Goal: Task Accomplishment & Management: Manage account settings

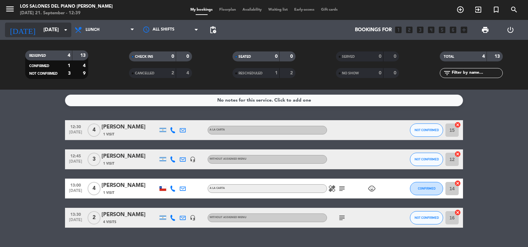
click at [47, 26] on input "[DATE]" at bounding box center [72, 30] width 64 height 12
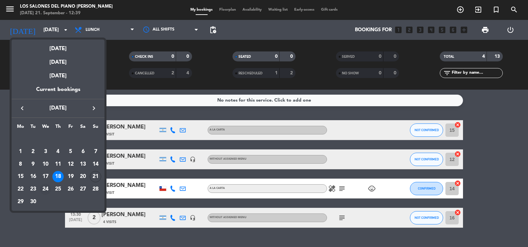
click at [47, 189] on div "24" at bounding box center [45, 189] width 11 height 11
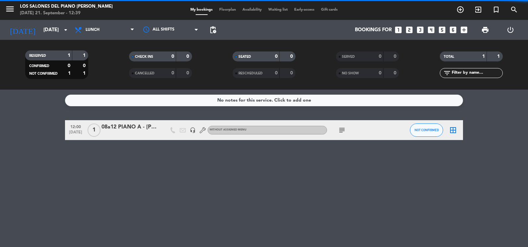
click at [121, 34] on span "Lunch" at bounding box center [104, 30] width 66 height 15
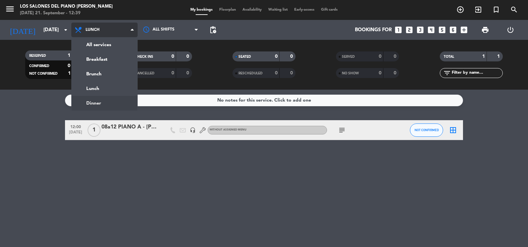
click at [111, 105] on ng-component "menu Los Salones del Piano [PERSON_NAME] [DATE] 21. September - 12:39 My bookin…" at bounding box center [264, 123] width 528 height 247
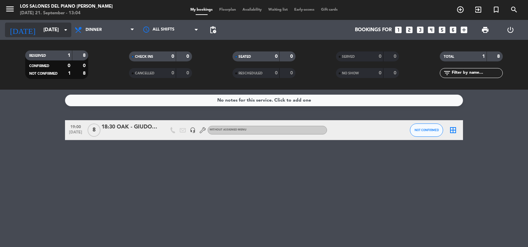
click at [45, 30] on input "[DATE]" at bounding box center [72, 30] width 64 height 12
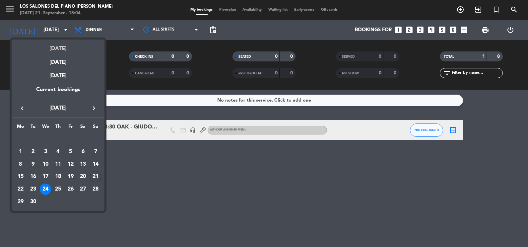
click at [54, 45] on div "[DATE]" at bounding box center [58, 46] width 93 height 14
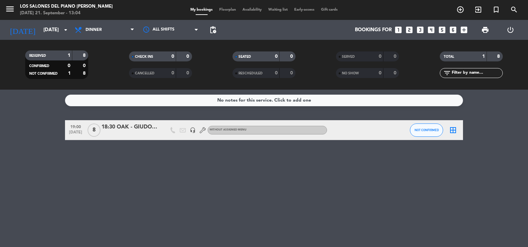
type input "[DATE]"
click at [89, 34] on span "Dinner" at bounding box center [104, 30] width 66 height 15
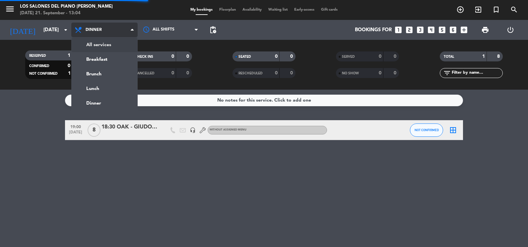
click at [96, 47] on div "menu Los Salones del Piano [PERSON_NAME] [DATE] 21. September - 13:04 My bookin…" at bounding box center [264, 45] width 528 height 90
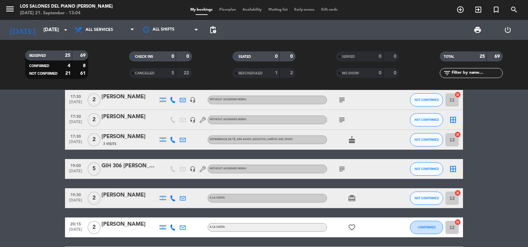
scroll to position [465, 0]
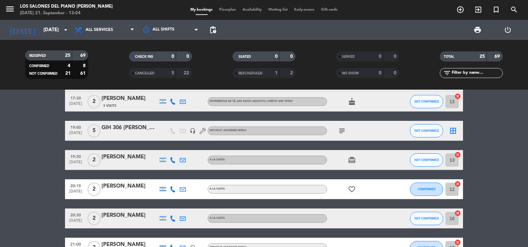
click at [339, 132] on icon "subject" at bounding box center [342, 131] width 8 height 8
click at [192, 131] on icon "headset_mic" at bounding box center [193, 131] width 6 height 6
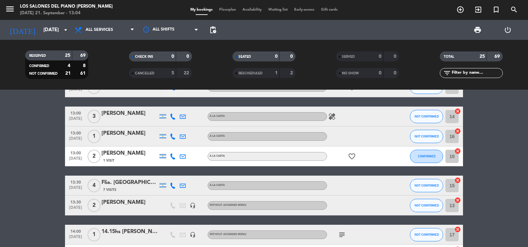
scroll to position [0, 0]
